Goal: Information Seeking & Learning: Find specific fact

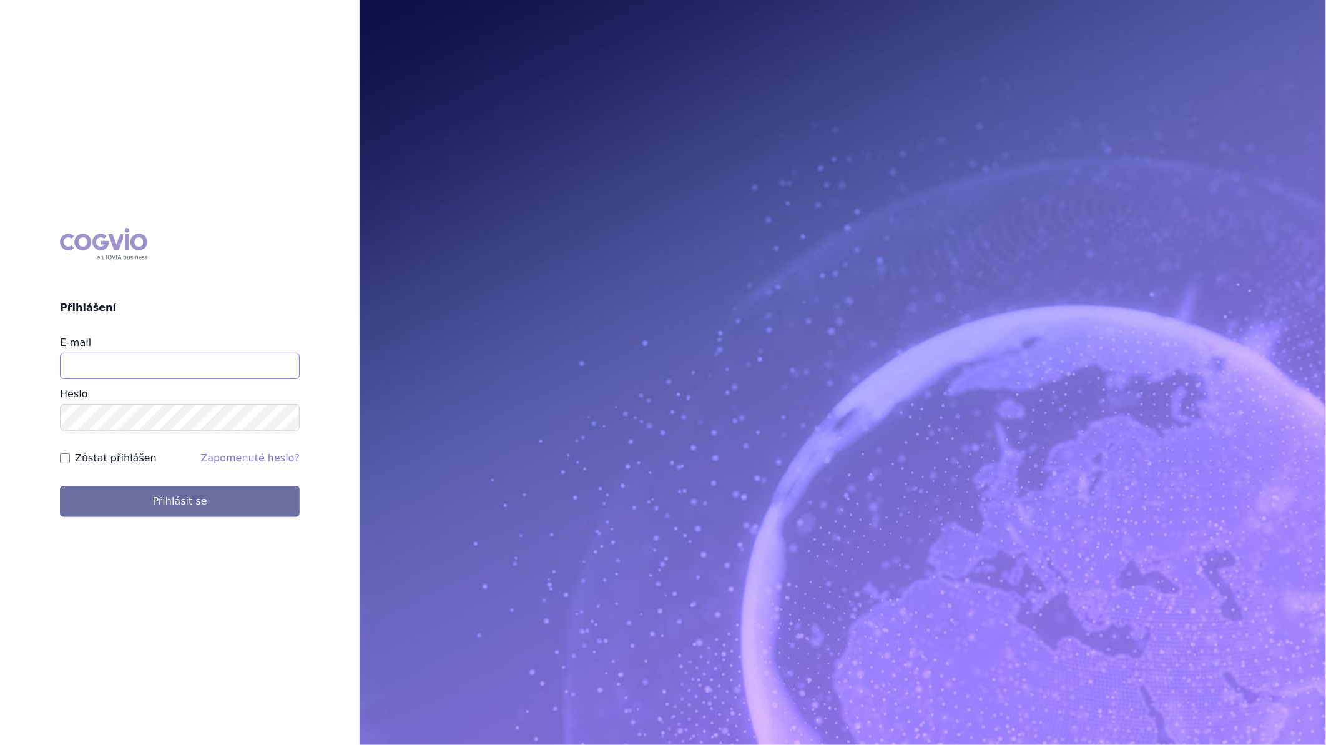
click at [140, 364] on input "E-mail" at bounding box center [180, 366] width 240 height 26
type input "monika.danielisova@boehringer-ingelheim.com"
click at [202, 488] on button "Přihlásit se" at bounding box center [180, 501] width 240 height 31
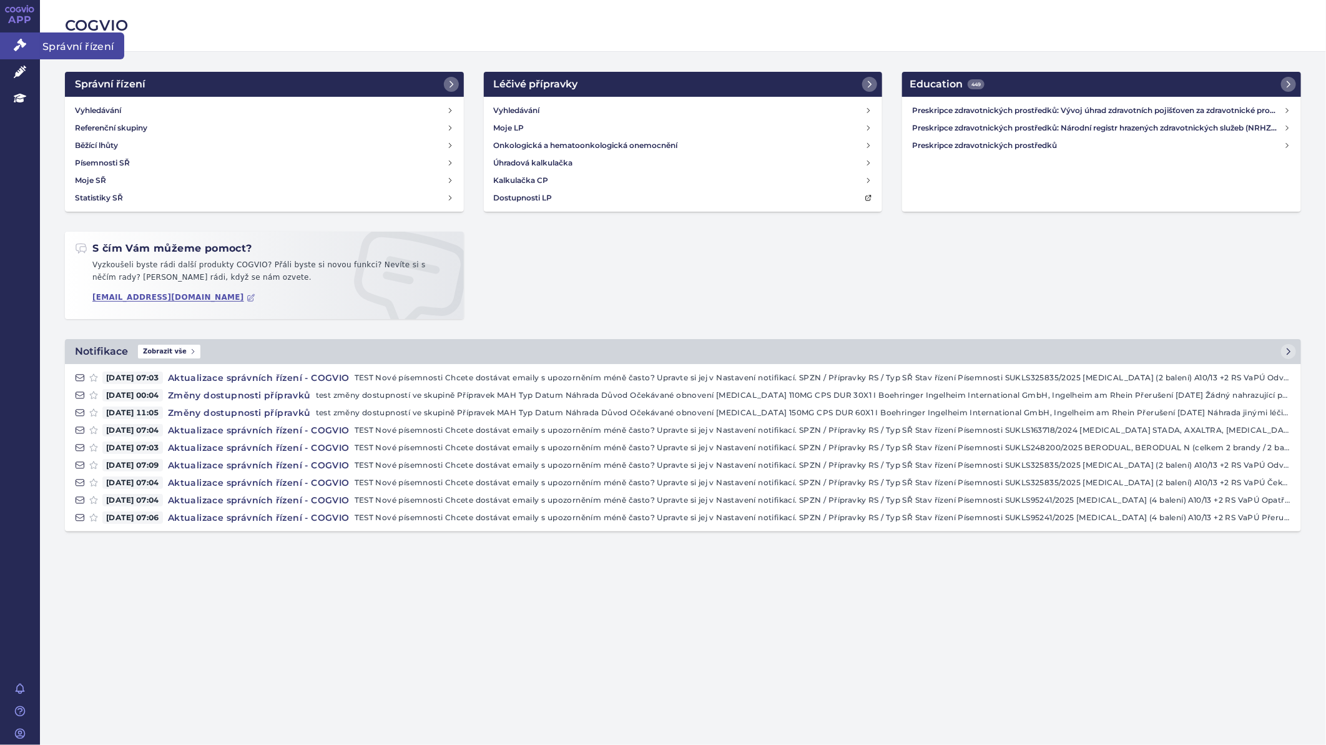
click at [17, 39] on icon at bounding box center [20, 45] width 12 height 12
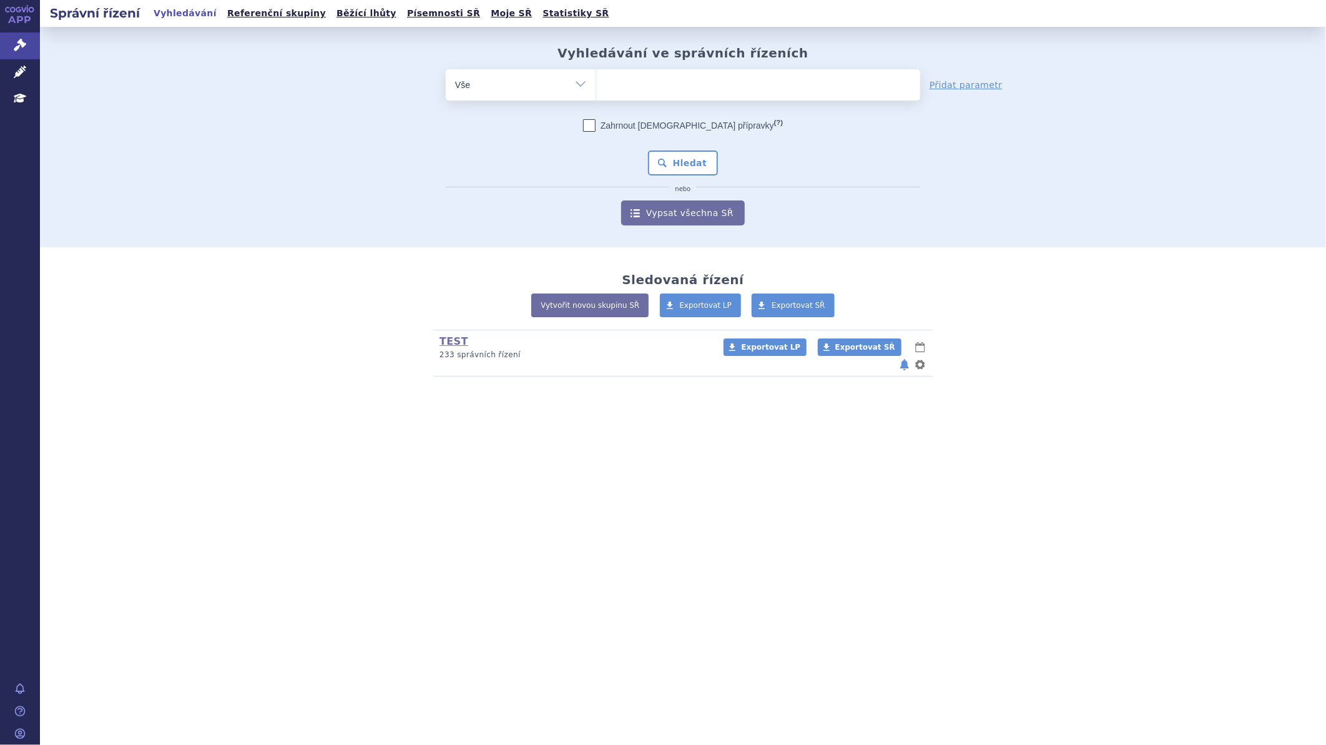
click at [706, 91] on ul at bounding box center [758, 82] width 324 height 26
click at [596, 91] on select at bounding box center [595, 84] width 1 height 31
click at [706, 87] on ul at bounding box center [758, 82] width 324 height 26
click at [596, 87] on select at bounding box center [595, 84] width 1 height 31
type input "pa"
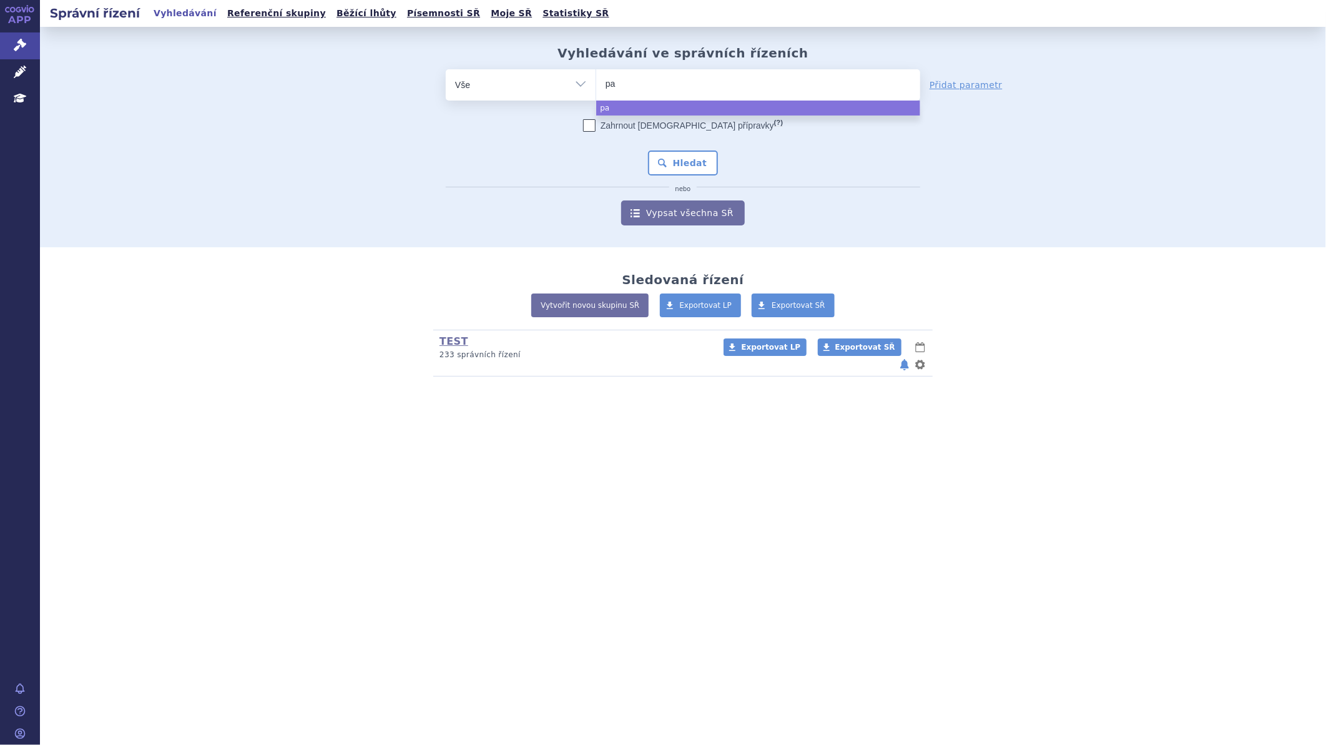
type input "pad"
type input "padc"
type input "padcev"
select select "padcev"
click at [667, 163] on button "Hledat" at bounding box center [683, 162] width 71 height 25
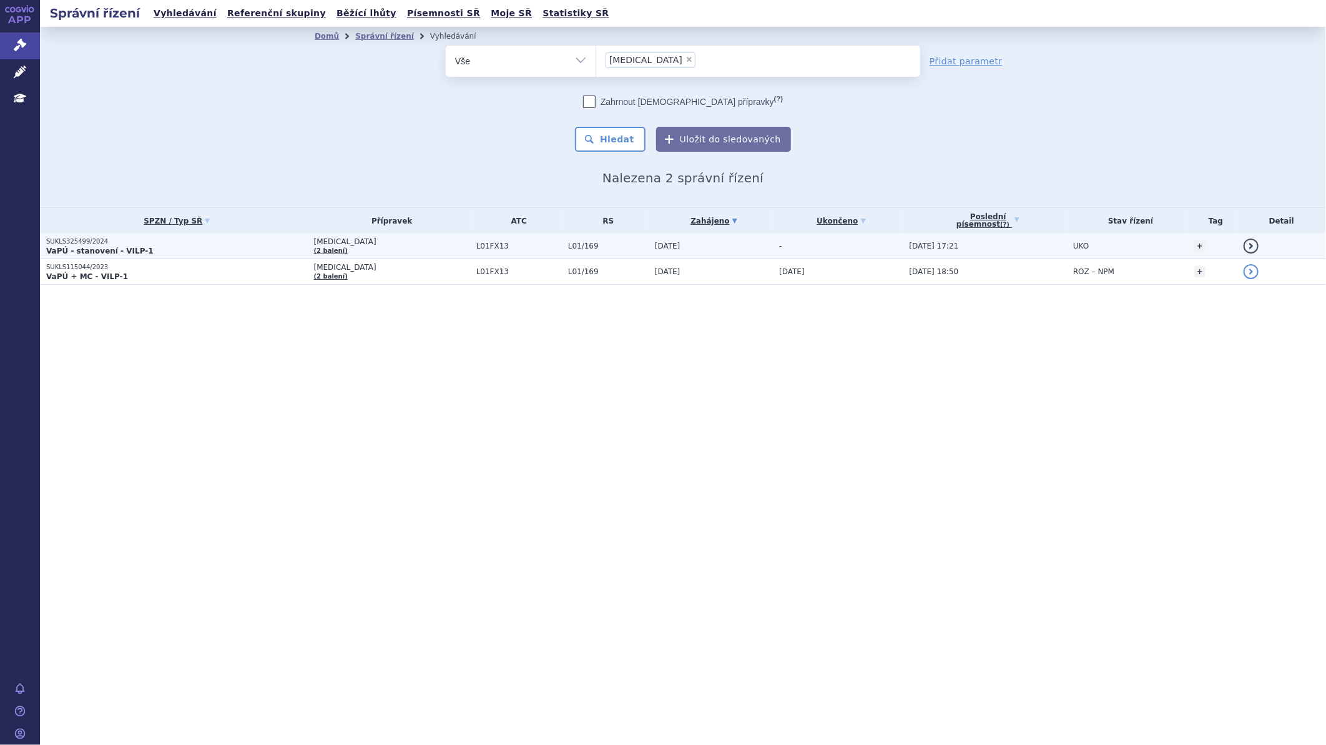
click at [220, 241] on p "SUKLS325499/2024" at bounding box center [177, 241] width 262 height 9
